Goal: Task Accomplishment & Management: Use online tool/utility

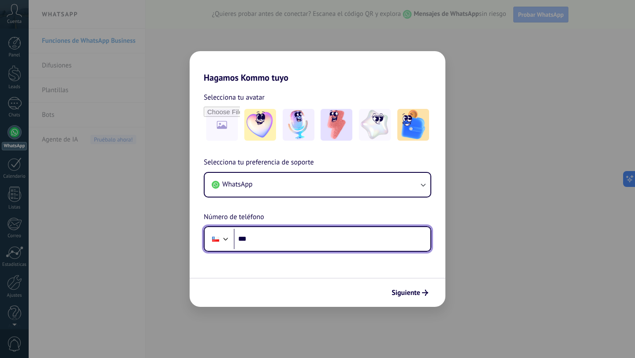
click at [278, 238] on input "***" at bounding box center [332, 239] width 197 height 20
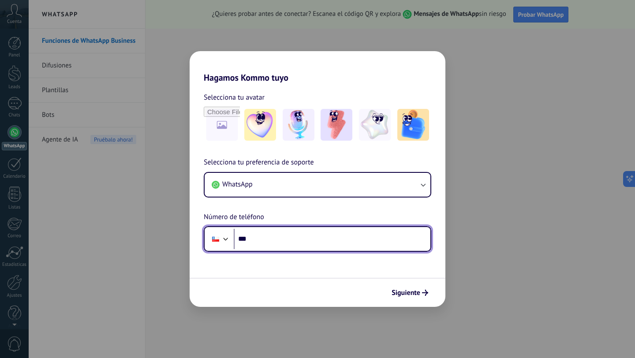
paste input "**********"
type input "**********"
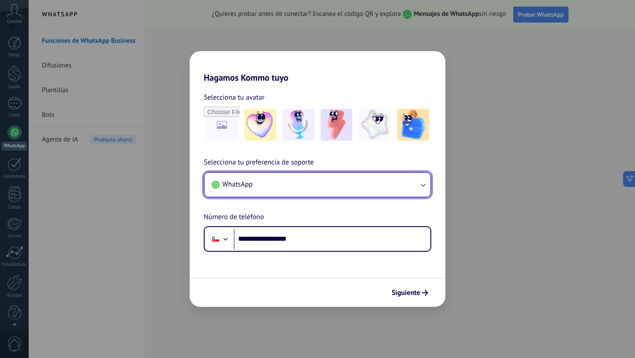
click at [275, 182] on button "WhatsApp" at bounding box center [318, 185] width 226 height 24
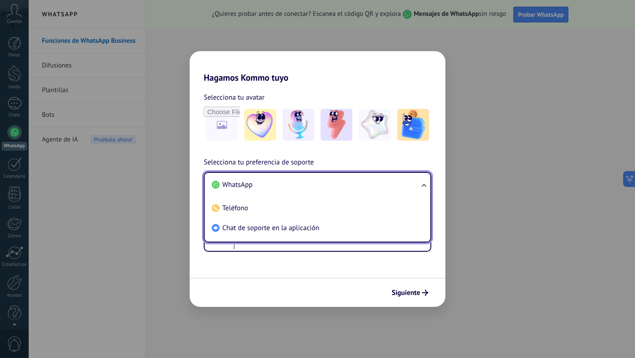
click at [275, 182] on li "WhatsApp" at bounding box center [315, 185] width 215 height 20
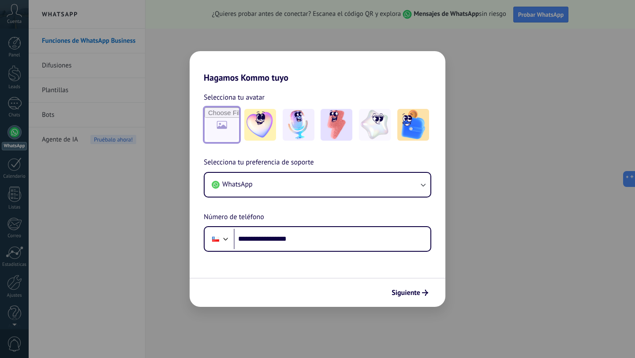
click at [220, 124] on input "file" at bounding box center [222, 125] width 34 height 34
type input "**********"
click at [226, 125] on img at bounding box center [222, 125] width 32 height 32
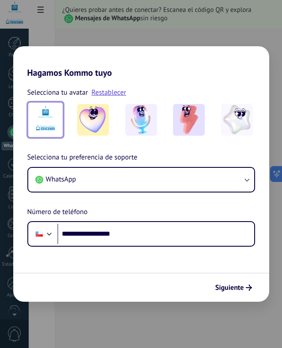
click at [41, 120] on img at bounding box center [46, 120] width 32 height 32
click at [46, 113] on img at bounding box center [46, 120] width 32 height 32
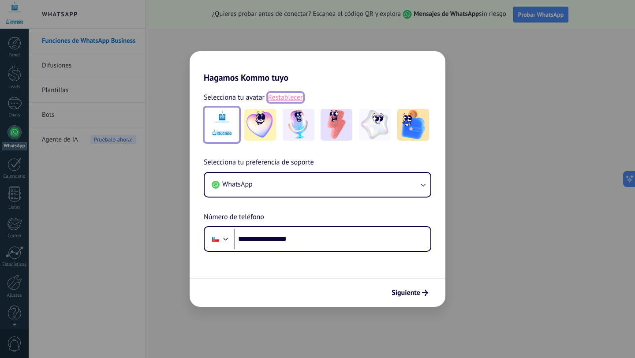
click at [293, 97] on link "Restablecer" at bounding box center [285, 97] width 35 height 9
click at [219, 119] on input "file" at bounding box center [222, 125] width 36 height 36
type input "**********"
click at [224, 125] on img at bounding box center [222, 125] width 32 height 32
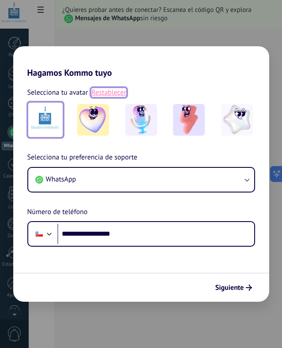
click at [95, 91] on link "Restablecer" at bounding box center [108, 92] width 35 height 9
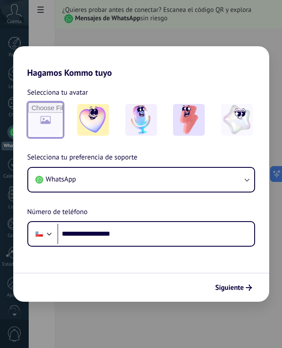
click at [51, 112] on input "file" at bounding box center [45, 120] width 34 height 34
type input "**********"
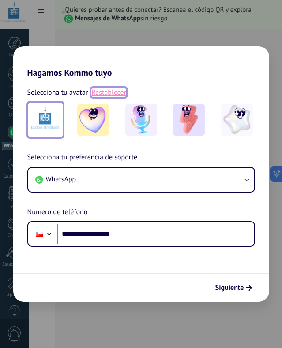
click at [96, 93] on link "Restablecer" at bounding box center [108, 92] width 35 height 9
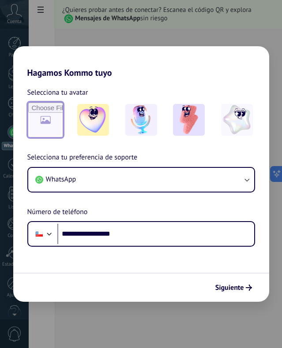
click at [45, 118] on input "file" at bounding box center [45, 120] width 34 height 34
type input "**********"
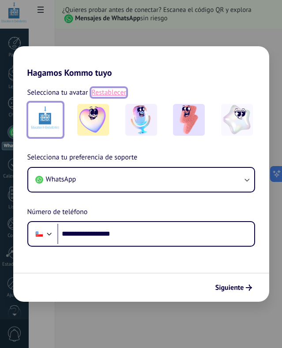
click at [120, 95] on link "Restablecer" at bounding box center [108, 92] width 35 height 9
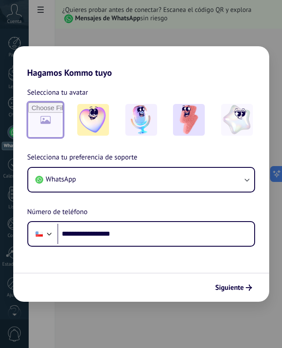
click at [60, 115] on input "file" at bounding box center [45, 120] width 34 height 34
type input "**********"
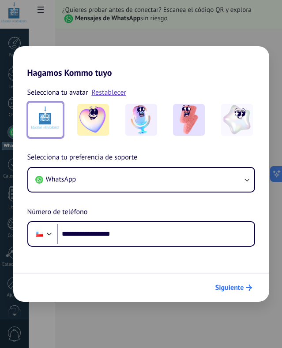
click at [237, 285] on span "Siguiente" at bounding box center [229, 288] width 29 height 6
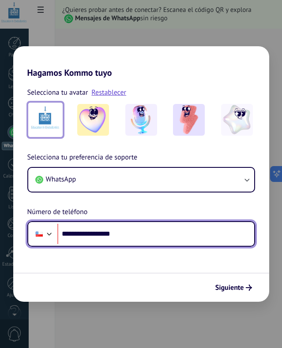
click at [77, 232] on input "**********" at bounding box center [155, 234] width 197 height 20
click at [75, 233] on input "**********" at bounding box center [155, 234] width 197 height 20
type input "**********"
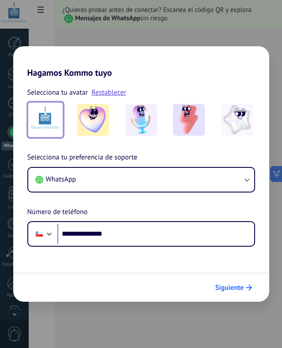
click at [217, 290] on span "Siguiente" at bounding box center [229, 288] width 29 height 6
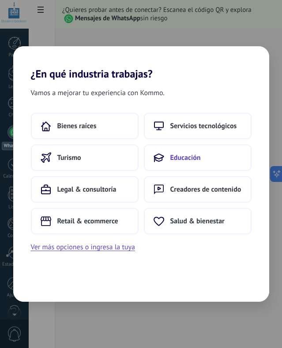
click at [177, 161] on span "Educación" at bounding box center [185, 157] width 30 height 9
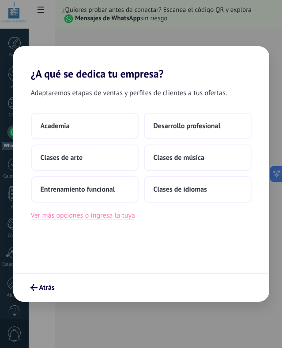
click at [89, 220] on button "Ver más opciones o ingresa la tuya" at bounding box center [83, 215] width 104 height 11
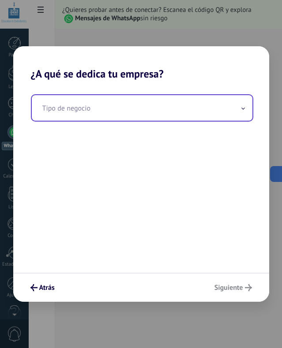
click at [75, 108] on input "text" at bounding box center [142, 108] width 220 height 26
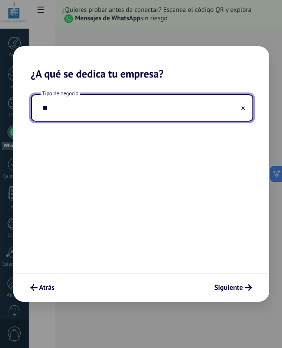
type input "*"
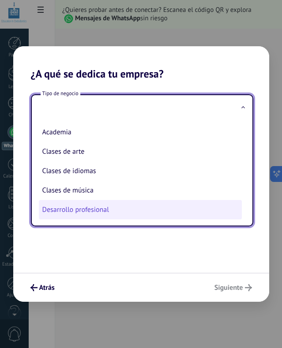
click at [81, 205] on li "Desarrollo profesional" at bounding box center [140, 209] width 203 height 19
type input "**********"
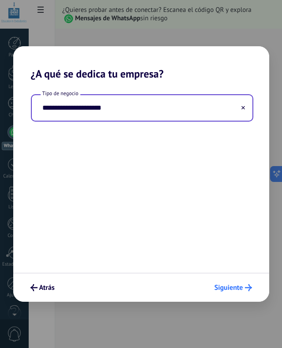
click at [231, 286] on span "Siguiente" at bounding box center [228, 288] width 29 height 6
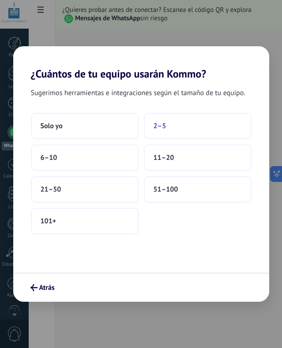
click at [171, 127] on button "2–5" at bounding box center [198, 126] width 108 height 26
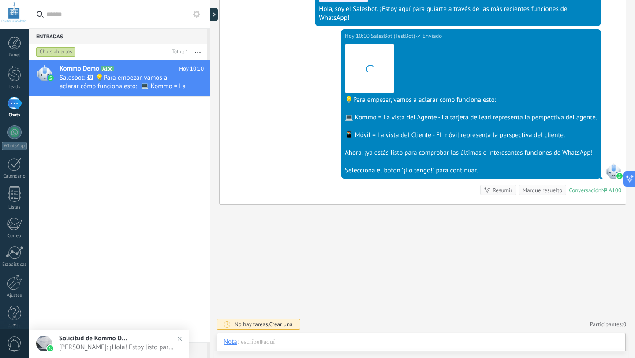
scroll to position [13, 0]
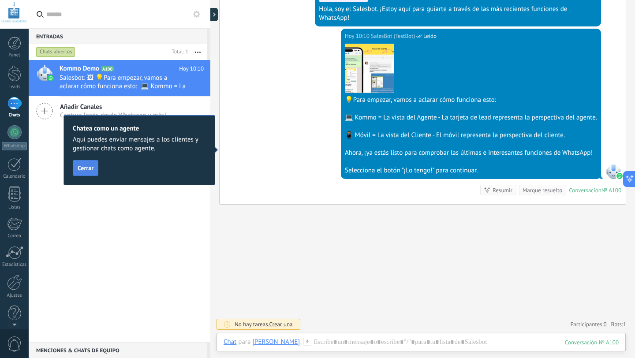
click at [93, 166] on span "Cerrar" at bounding box center [86, 168] width 16 height 6
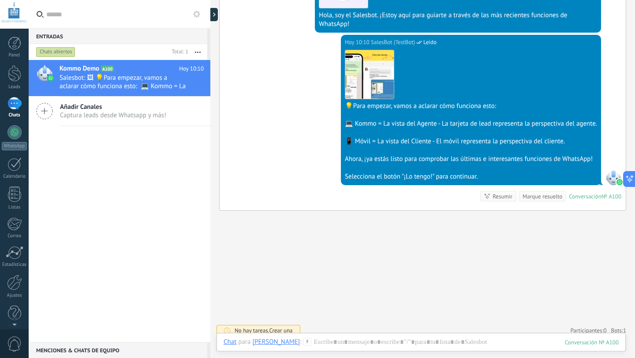
scroll to position [235, 0]
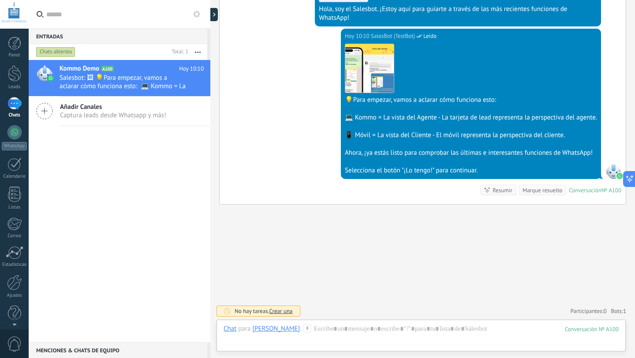
click at [539, 190] on div "Marque resuelto" at bounding box center [543, 190] width 40 height 8
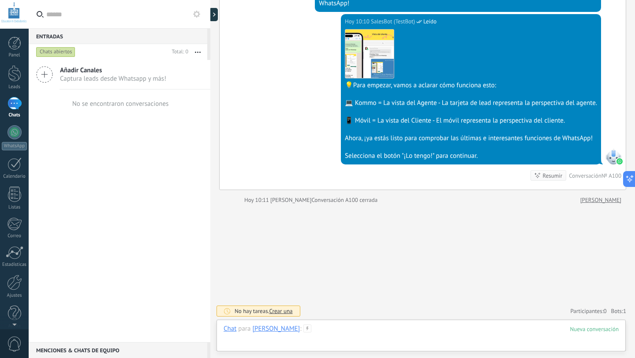
click at [322, 329] on div at bounding box center [421, 338] width 395 height 26
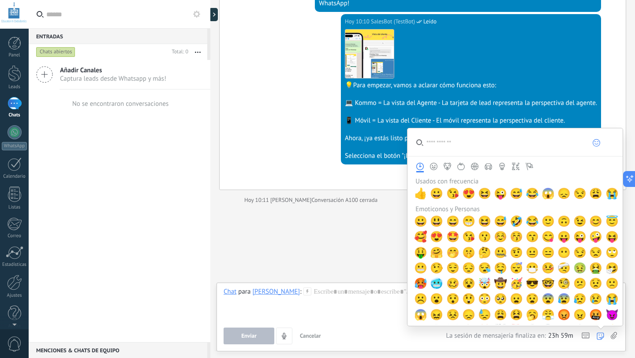
click at [602, 336] on icon at bounding box center [600, 335] width 7 height 7
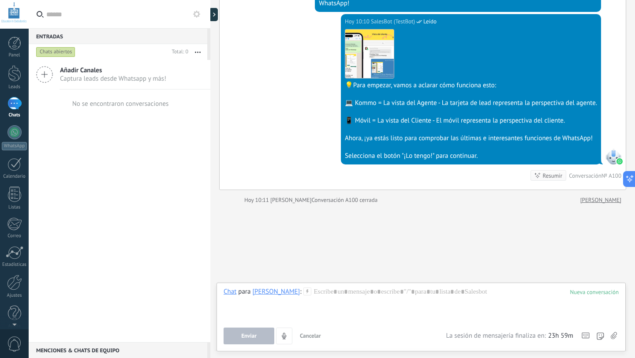
click at [612, 335] on use at bounding box center [614, 335] width 6 height 7
click at [0, 0] on input "file" at bounding box center [0, 0] width 0 height 0
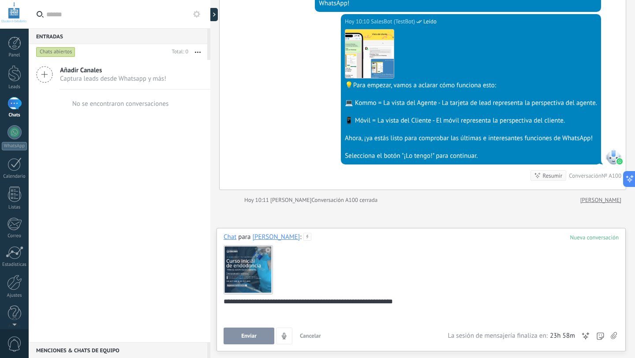
click at [224, 302] on div "**********" at bounding box center [420, 314] width 392 height 34
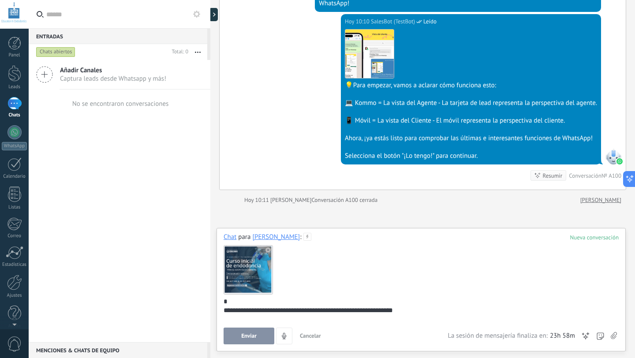
click at [253, 335] on span "Enviar" at bounding box center [248, 336] width 15 height 6
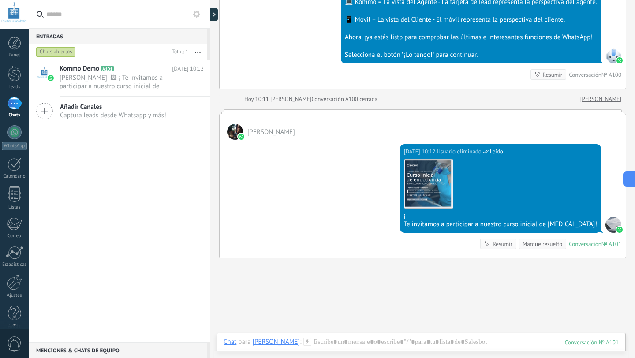
scroll to position [349, 0]
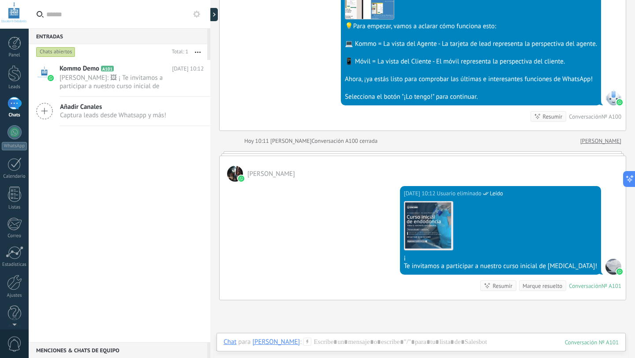
click at [497, 290] on div "Resumir Resumir" at bounding box center [498, 285] width 36 height 11
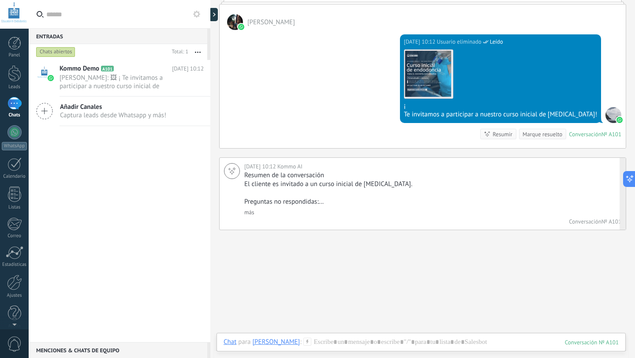
scroll to position [463, 0]
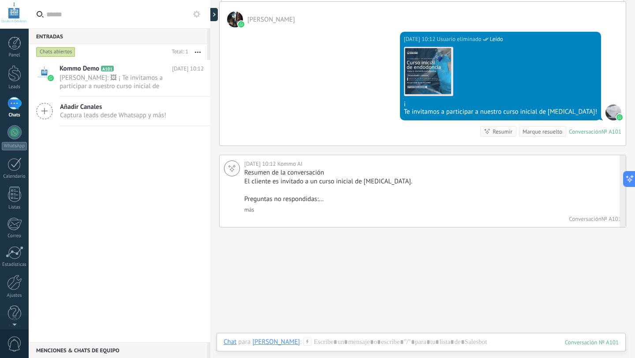
click at [253, 209] on link "más" at bounding box center [249, 209] width 10 height 7
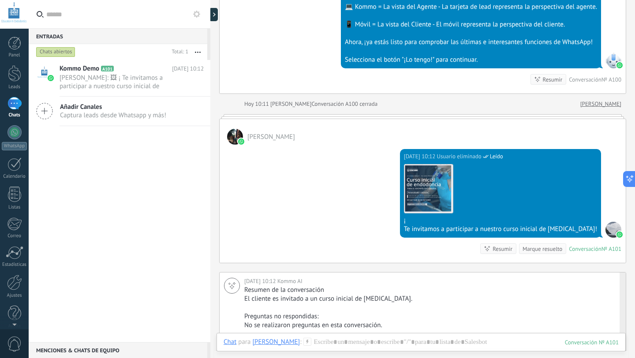
scroll to position [340, 0]
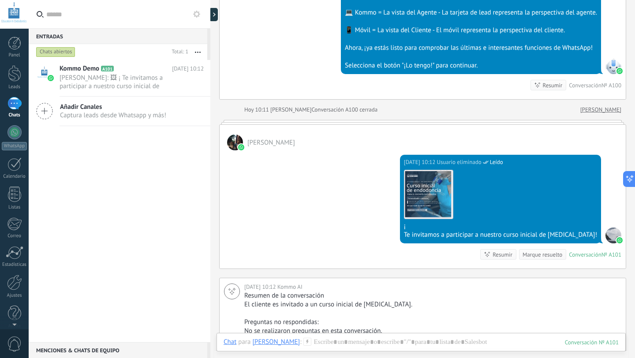
click at [265, 141] on span "[PERSON_NAME]" at bounding box center [271, 142] width 48 height 8
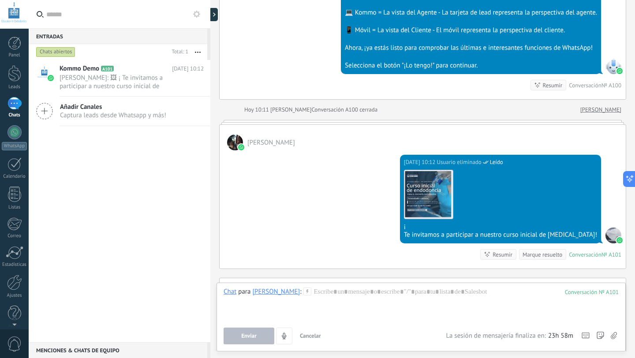
click at [265, 141] on span "[PERSON_NAME]" at bounding box center [271, 142] width 48 height 8
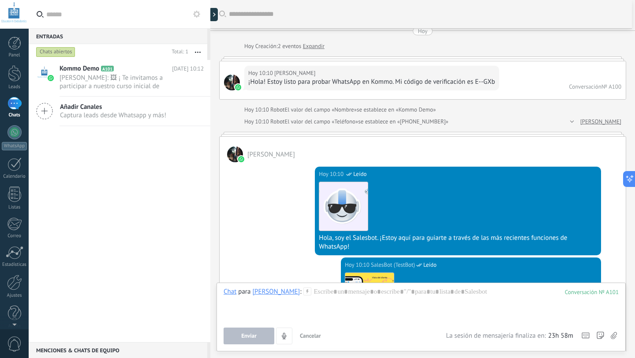
scroll to position [7, 0]
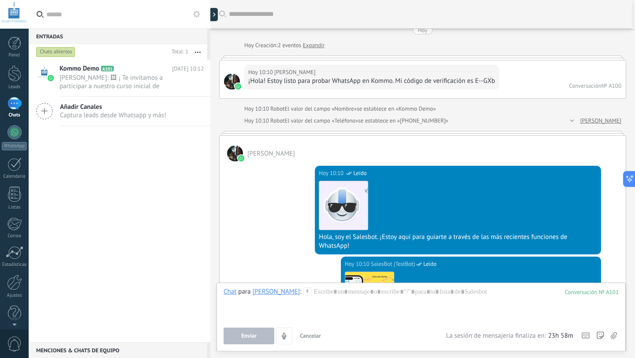
click at [52, 111] on icon at bounding box center [44, 111] width 17 height 17
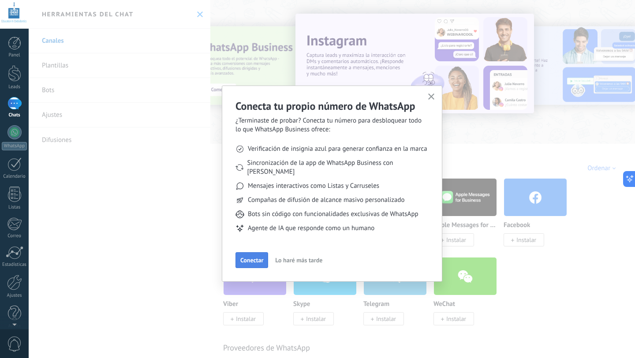
click at [255, 252] on button "Conectar" at bounding box center [251, 260] width 33 height 16
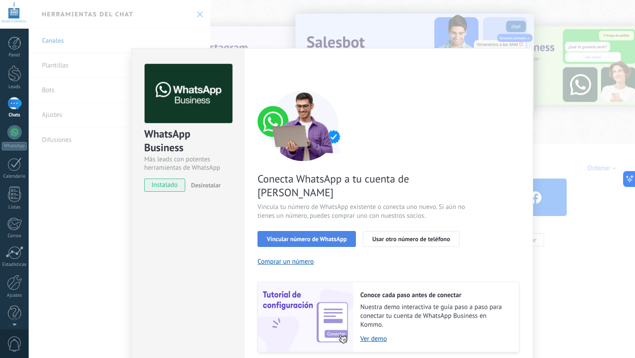
click at [289, 236] on span "Vincular número de WhatsApp" at bounding box center [307, 239] width 80 height 6
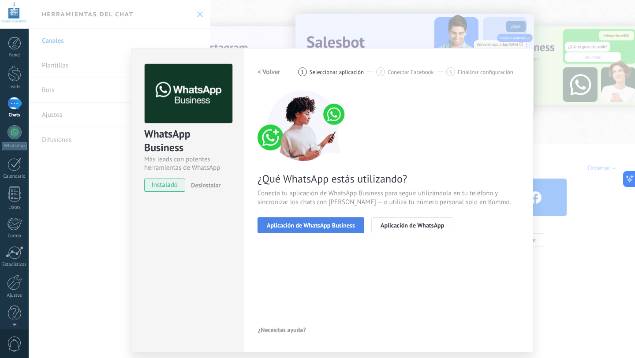
click at [311, 228] on span "Aplicación de WhatsApp Business" at bounding box center [311, 225] width 88 height 6
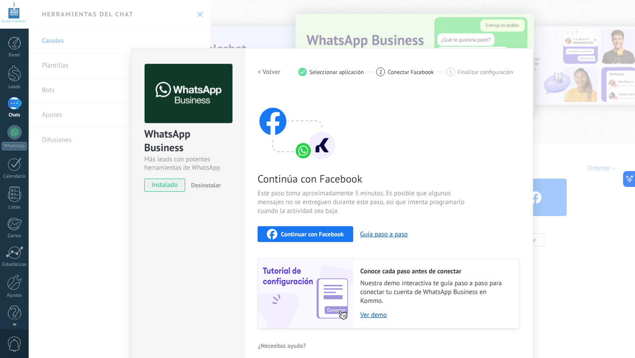
scroll to position [10, 0]
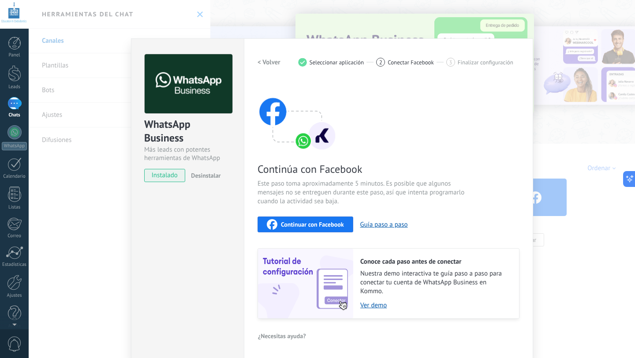
click at [165, 171] on span "instalado" at bounding box center [165, 175] width 40 height 13
click at [167, 179] on span "instalado" at bounding box center [165, 175] width 40 height 13
click at [264, 62] on h2 "< Volver" at bounding box center [269, 62] width 23 height 8
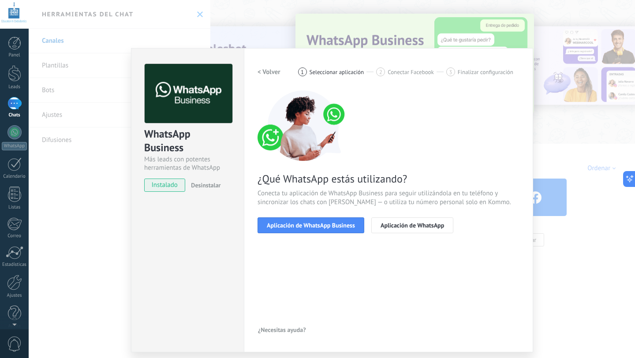
scroll to position [0, 0]
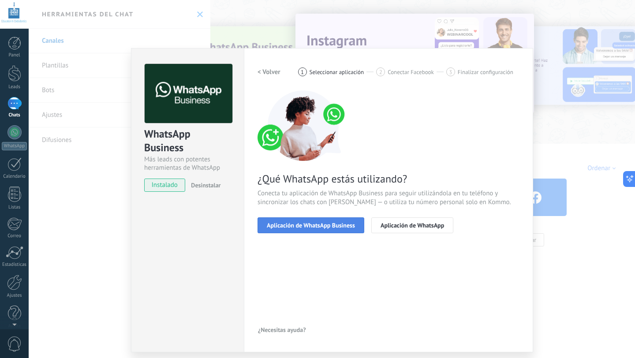
click at [339, 226] on span "Aplicación de WhatsApp Business" at bounding box center [311, 225] width 88 height 6
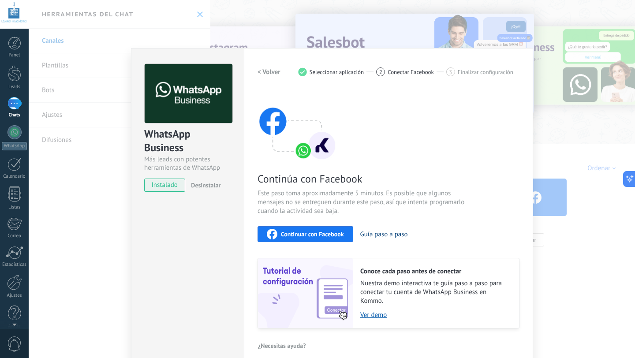
scroll to position [10, 0]
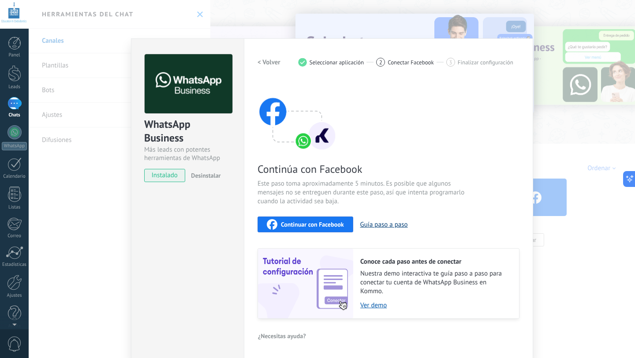
click at [378, 224] on button "Guía paso a paso" at bounding box center [384, 224] width 48 height 8
